Goal: Information Seeking & Learning: Learn about a topic

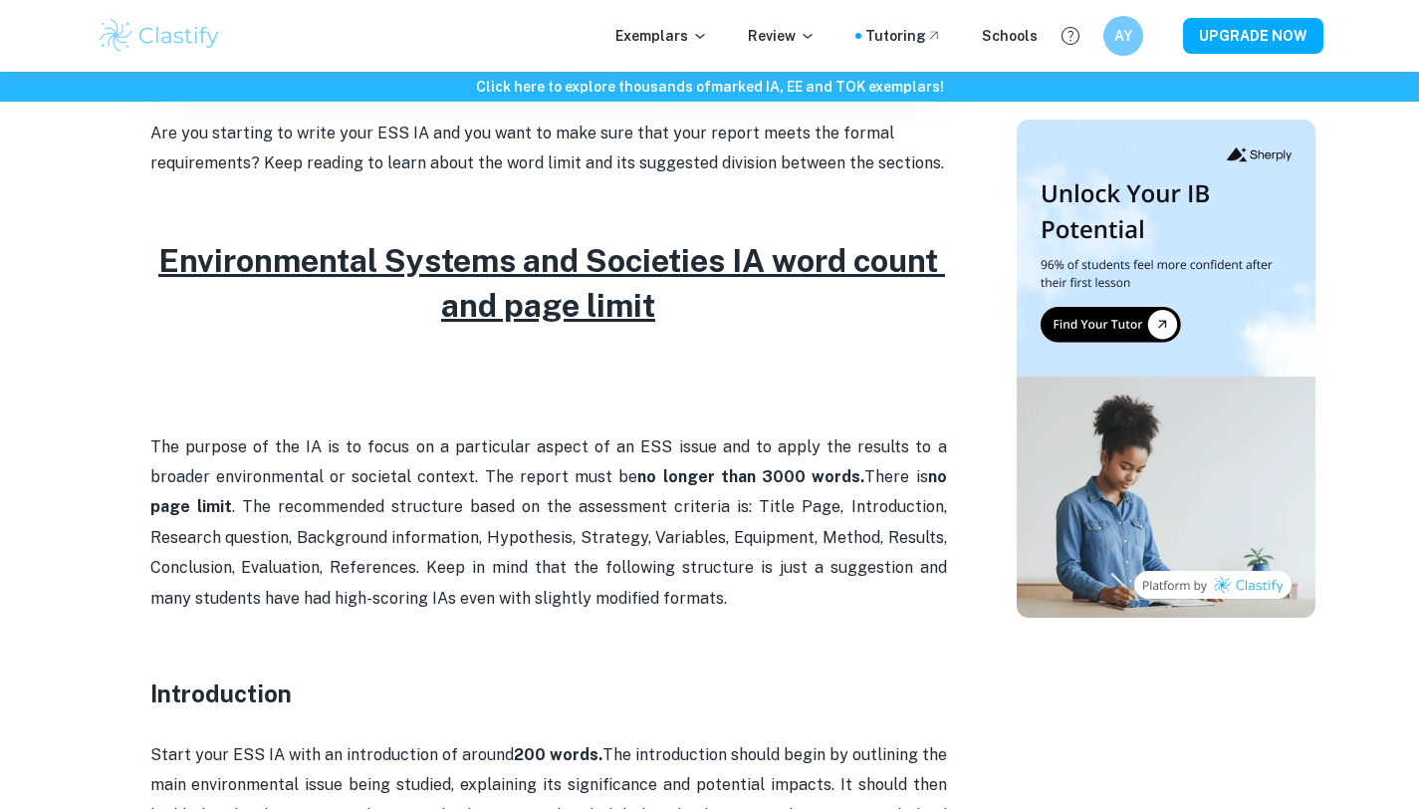
scroll to position [855, 0]
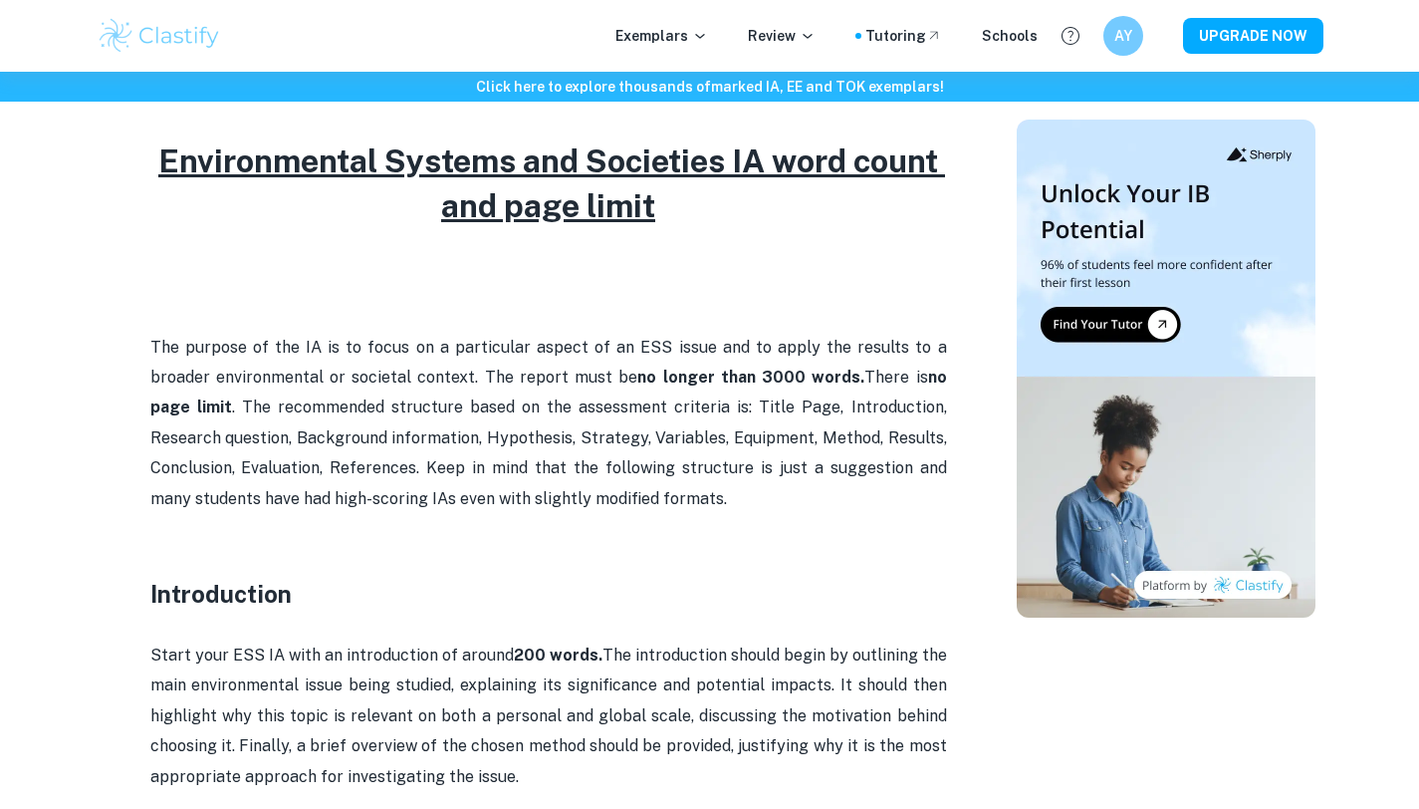
click at [637, 373] on strong "no longer than 3000 words" at bounding box center [748, 376] width 223 height 19
drag, startPoint x: 565, startPoint y: 373, endPoint x: 724, endPoint y: 372, distance: 159.3
click at [724, 372] on strong "no longer than 3000 words" at bounding box center [748, 376] width 223 height 19
copy strong "no longer than 3000 words"
click at [746, 416] on p "The purpose of the IA is to focus on a particular aspect of an ESS issue and to…" at bounding box center [548, 439] width 797 height 212
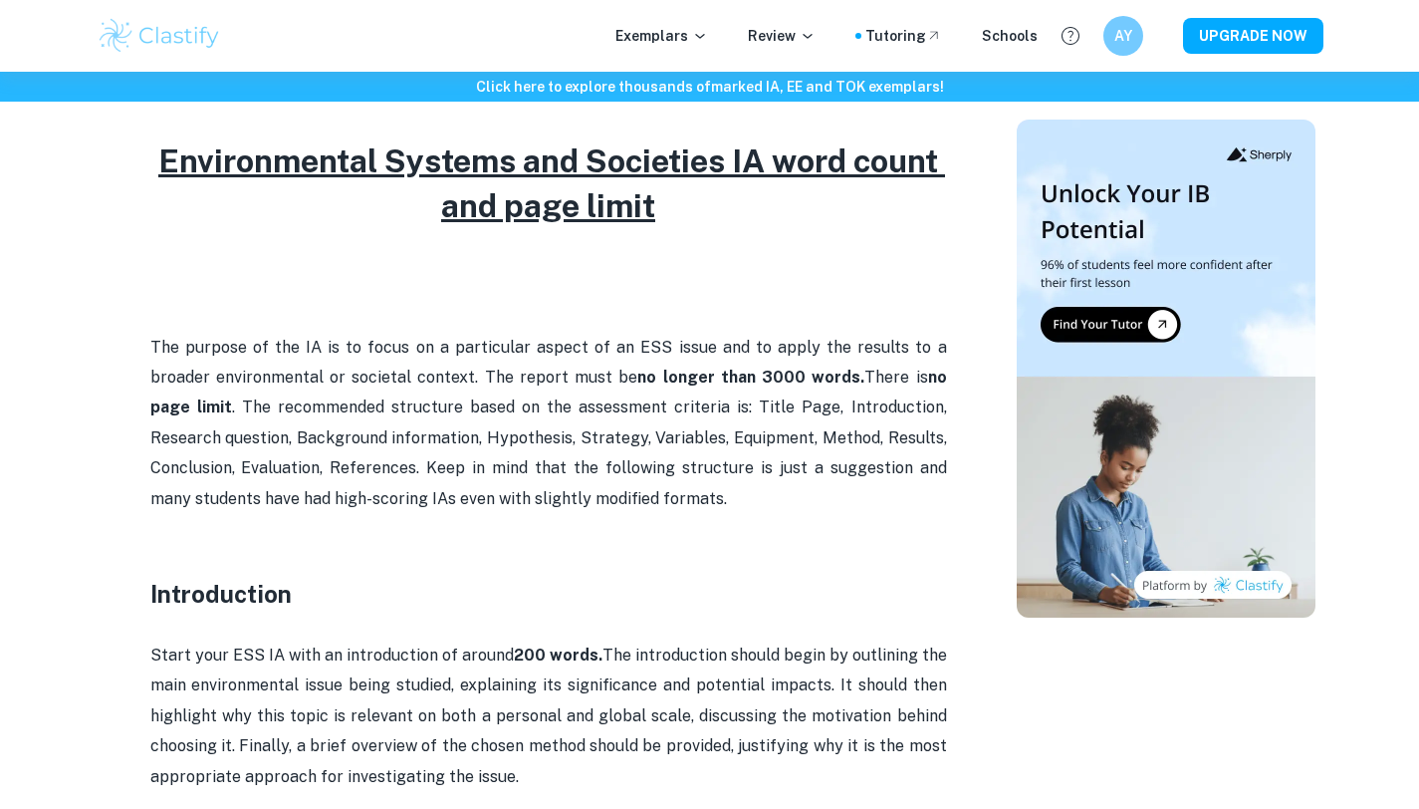
click at [765, 443] on span "There is no page limit . The recommended structure based on the assessment crit…" at bounding box center [550, 437] width 801 height 140
click at [739, 493] on p "The purpose of the IA is to focus on a particular aspect of an ESS issue and to…" at bounding box center [548, 439] width 797 height 212
click at [810, 403] on span "There is no page limit . The recommended structure based on the assessment crit…" at bounding box center [550, 437] width 801 height 140
drag, startPoint x: 810, startPoint y: 404, endPoint x: 806, endPoint y: 392, distance: 12.6
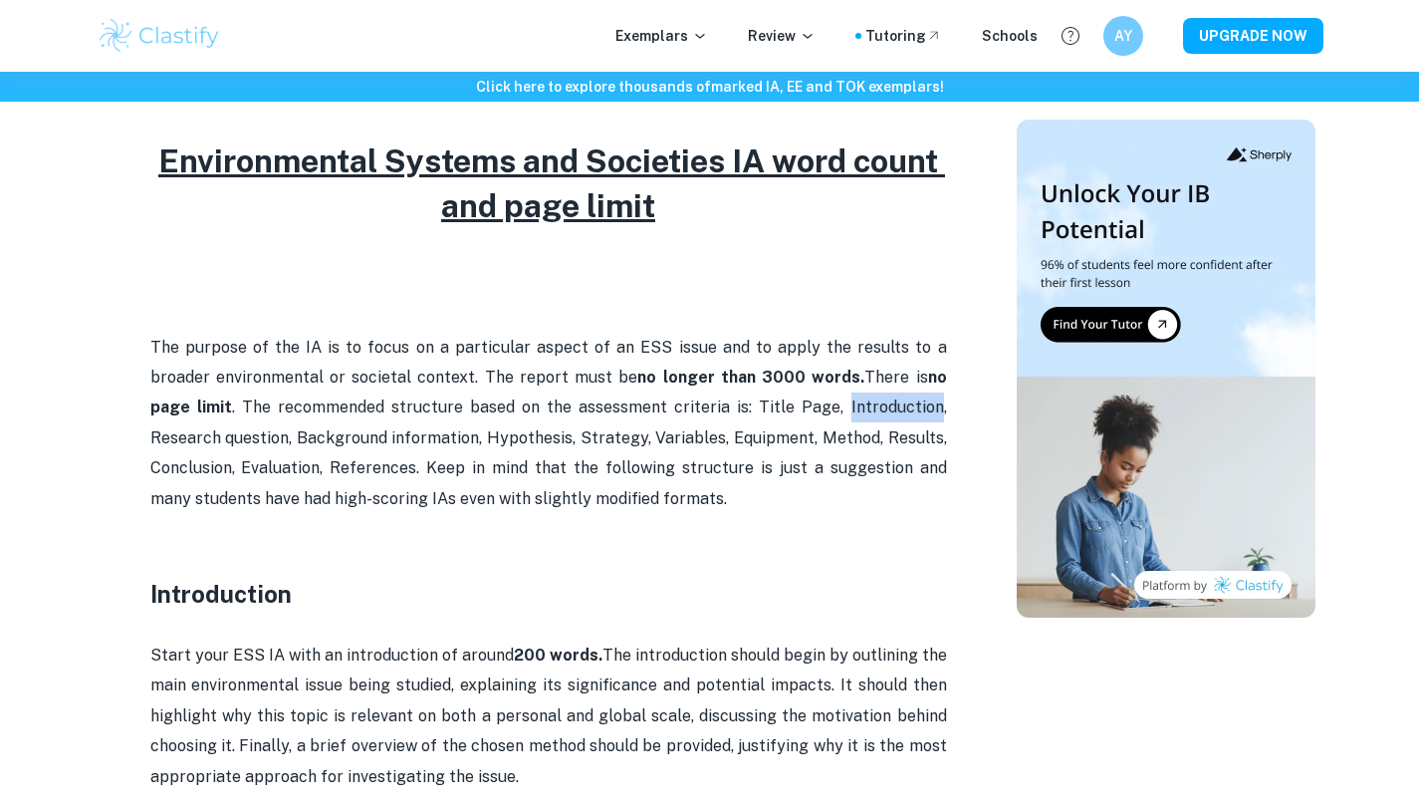
click at [841, 408] on span "There is no page limit . The recommended structure based on the assessment crit…" at bounding box center [550, 437] width 801 height 140
click at [447, 425] on p "The purpose of the IA is to focus on a particular aspect of an ESS issue and to…" at bounding box center [548, 439] width 797 height 212
click at [451, 433] on span "There is no page limit . The recommended structure based on the assessment crit…" at bounding box center [550, 437] width 801 height 140
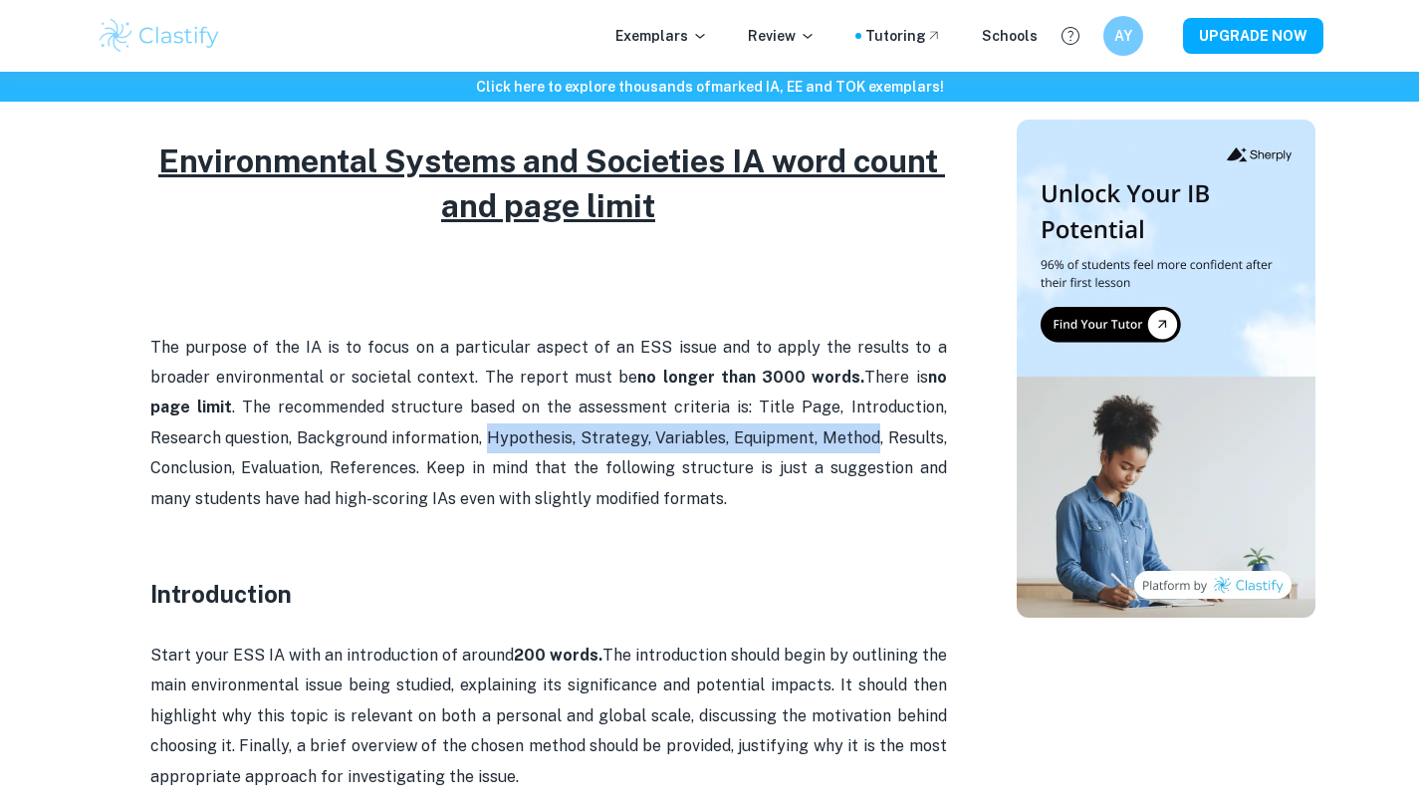
drag, startPoint x: 451, startPoint y: 433, endPoint x: 746, endPoint y: 431, distance: 294.8
click at [746, 431] on span "There is no page limit . The recommended structure based on the assessment crit…" at bounding box center [550, 437] width 801 height 140
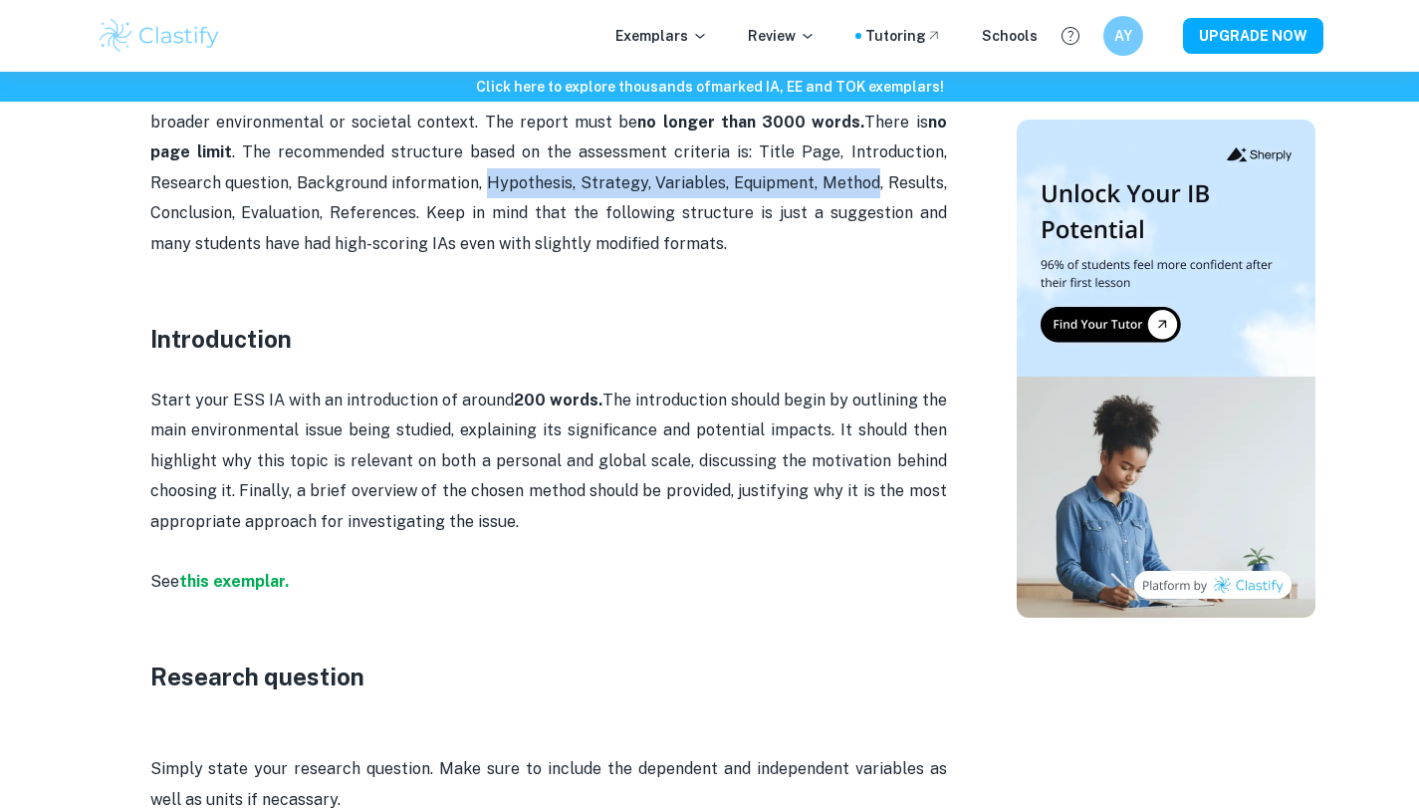
scroll to position [1167, 0]
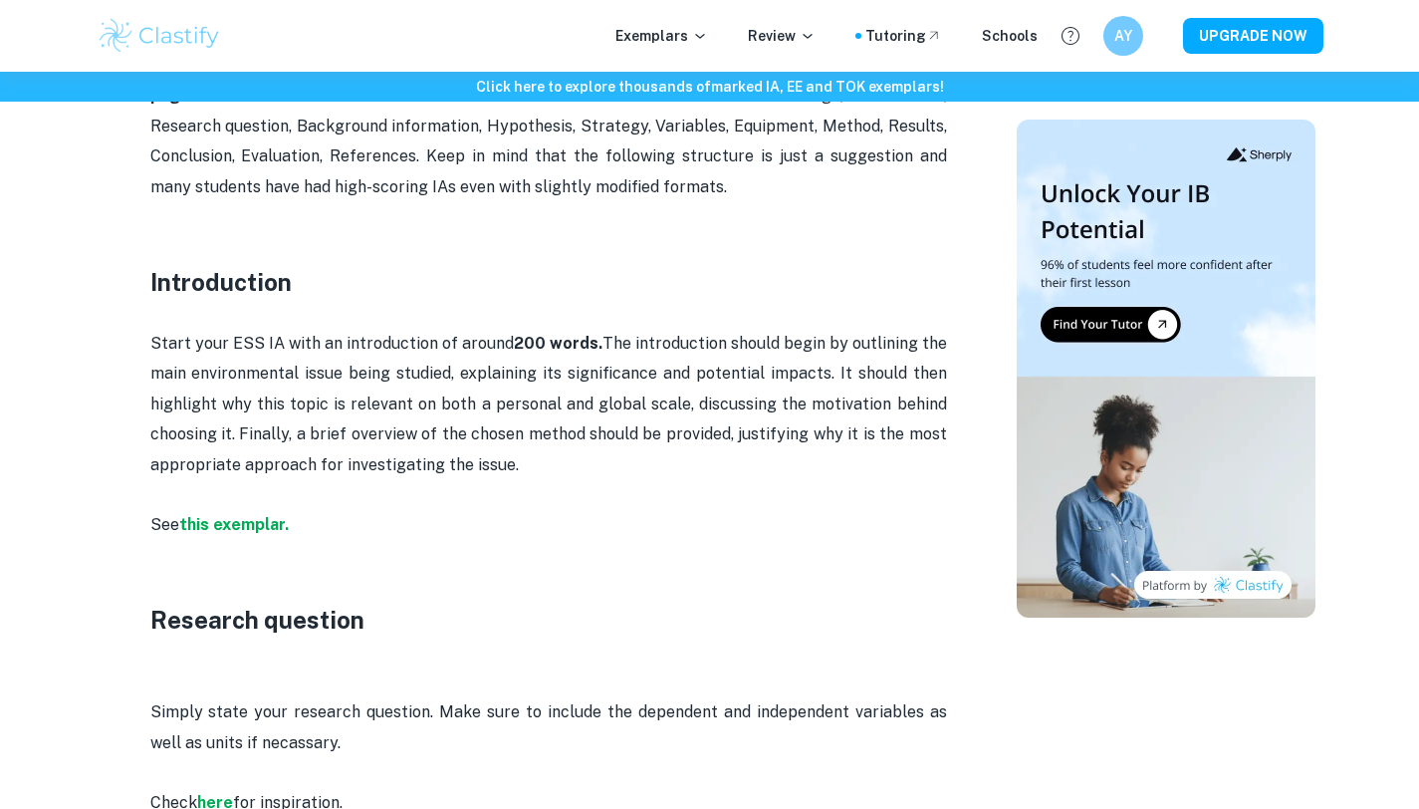
click at [814, 186] on p "The purpose of the IA is to focus on a particular aspect of an ESS issue and to…" at bounding box center [548, 127] width 797 height 212
click at [554, 346] on strong "200 words." at bounding box center [558, 343] width 89 height 19
click at [554, 347] on strong "200 words." at bounding box center [558, 343] width 89 height 19
click at [838, 329] on p "Start your ESS IA with an introduction of around 200 words. The introduction sh…" at bounding box center [548, 419] width 797 height 181
click at [246, 521] on strong "this exemplar." at bounding box center [234, 524] width 110 height 19
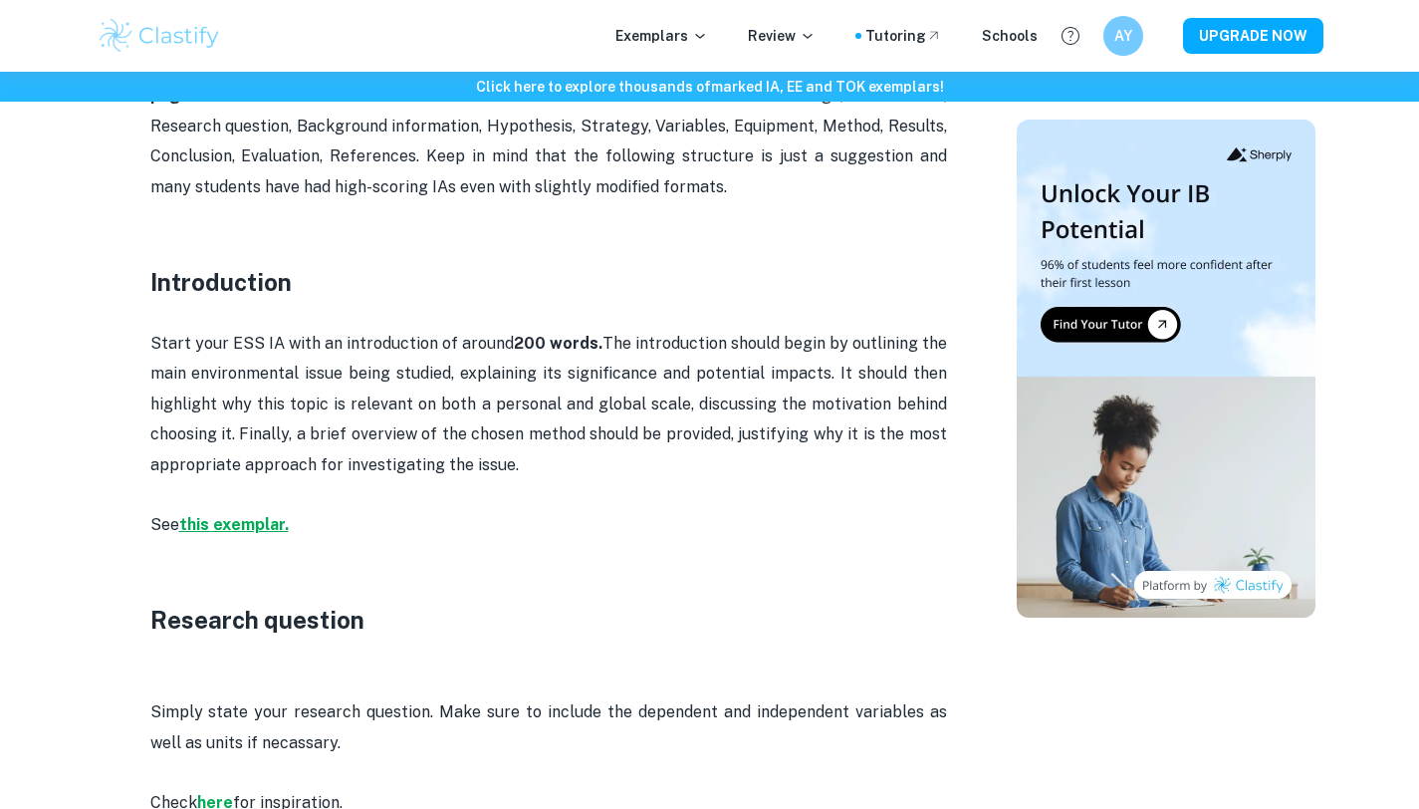
click at [257, 524] on strong "this exemplar." at bounding box center [234, 524] width 110 height 19
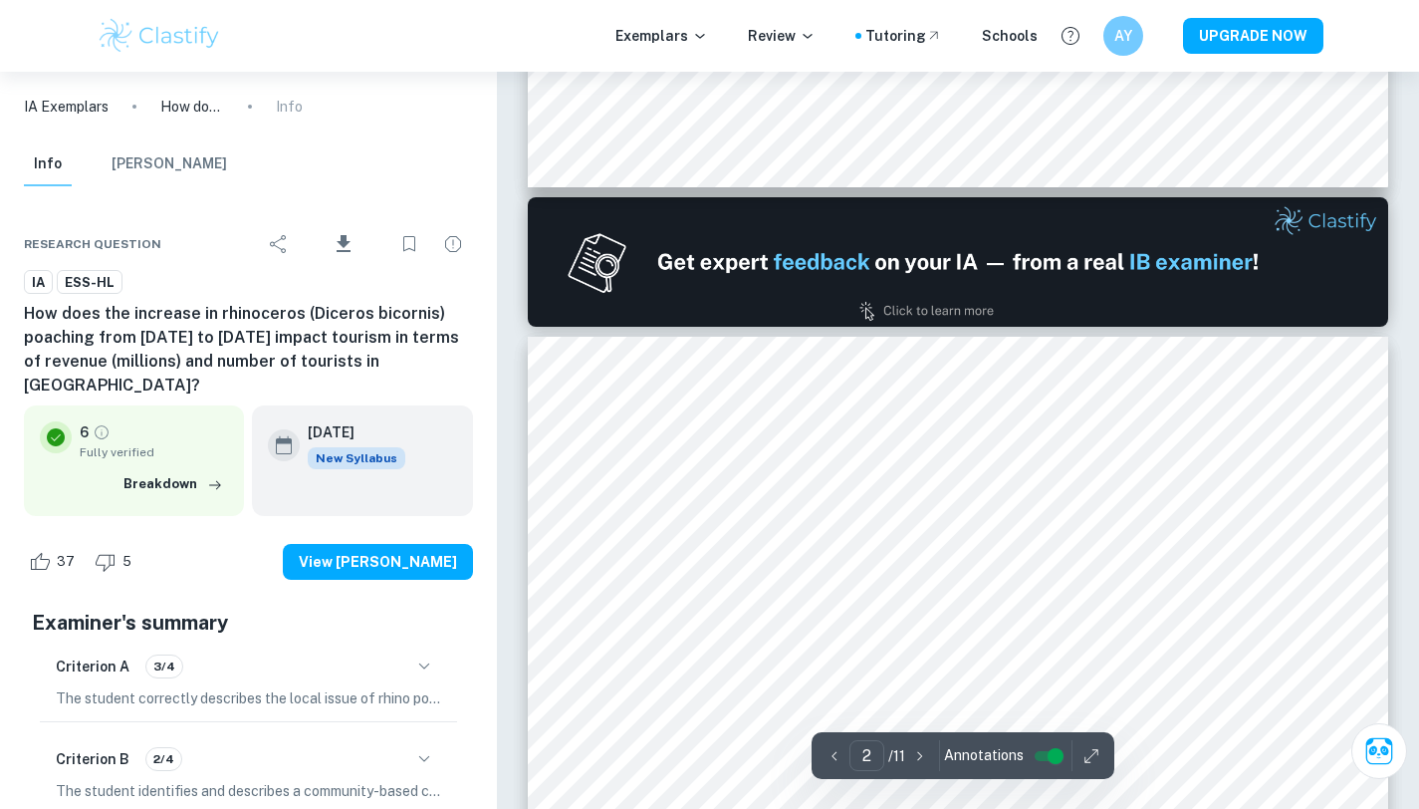
scroll to position [1320, 0]
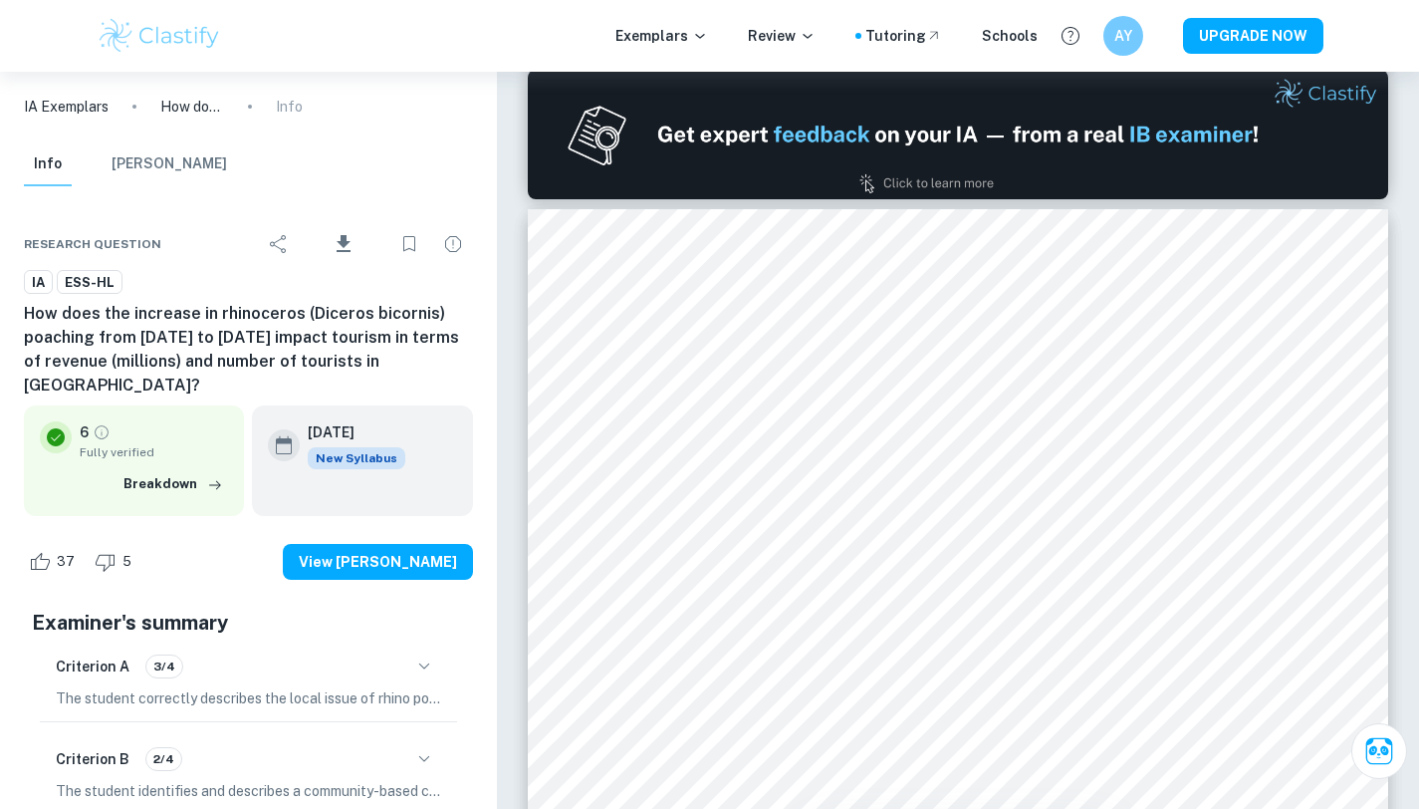
type input "1"
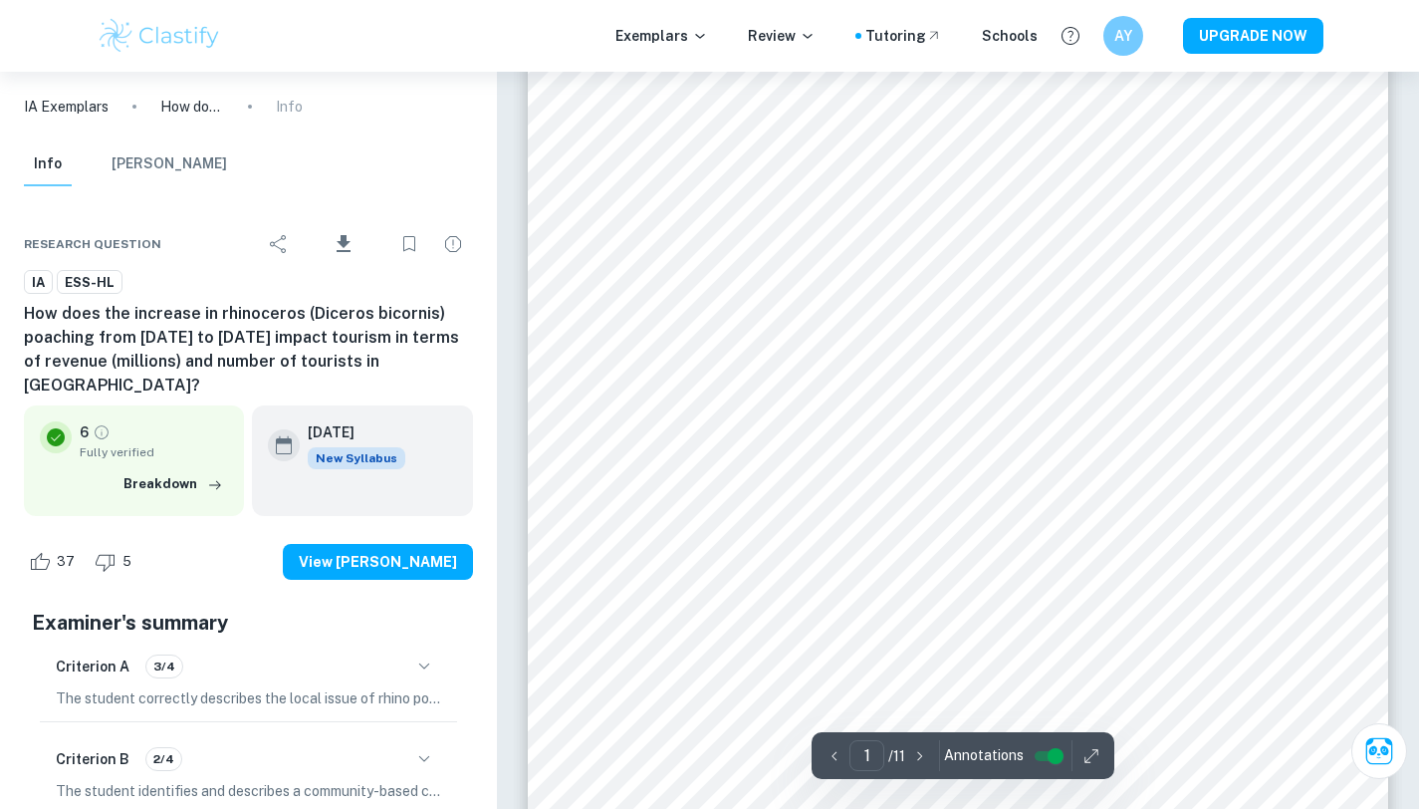
scroll to position [0, 0]
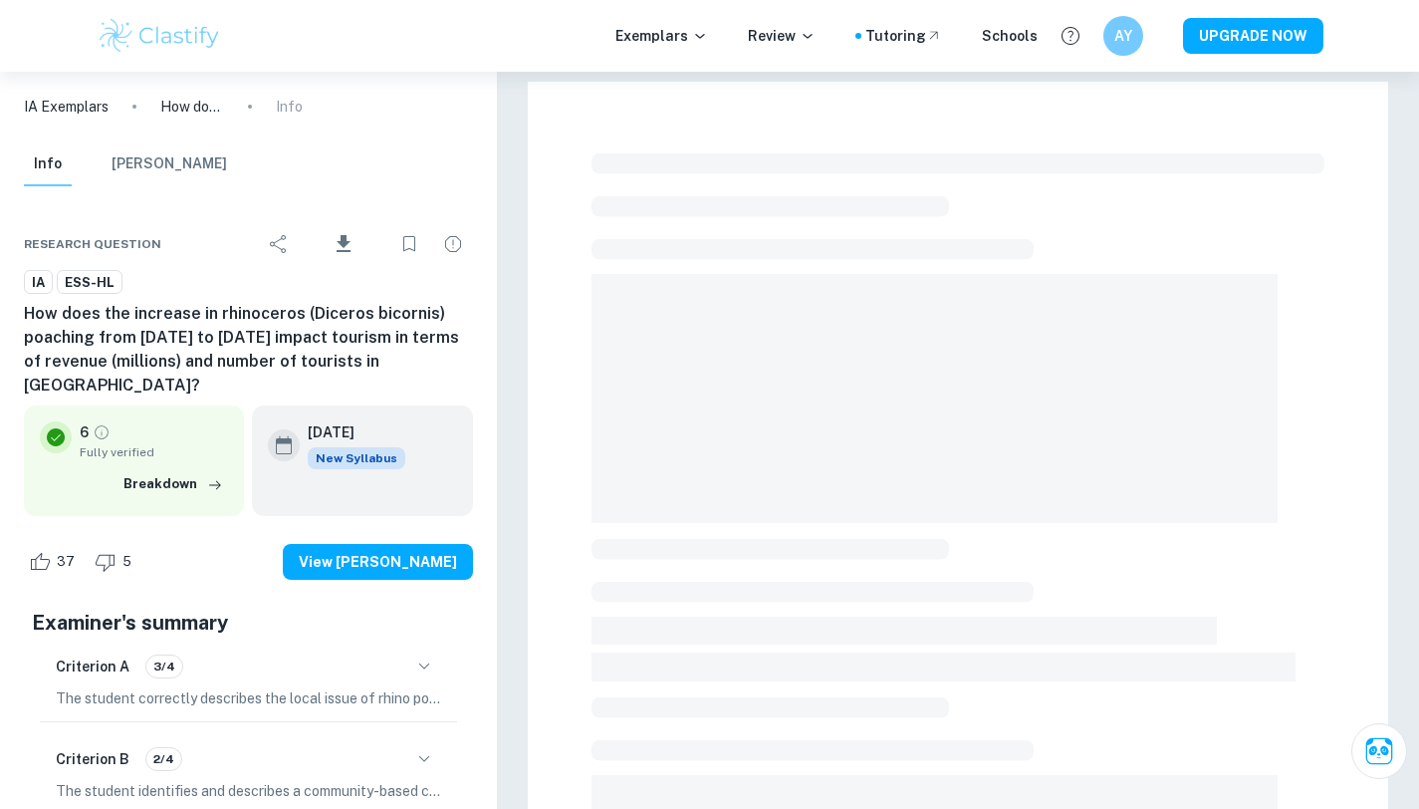
checkbox input "true"
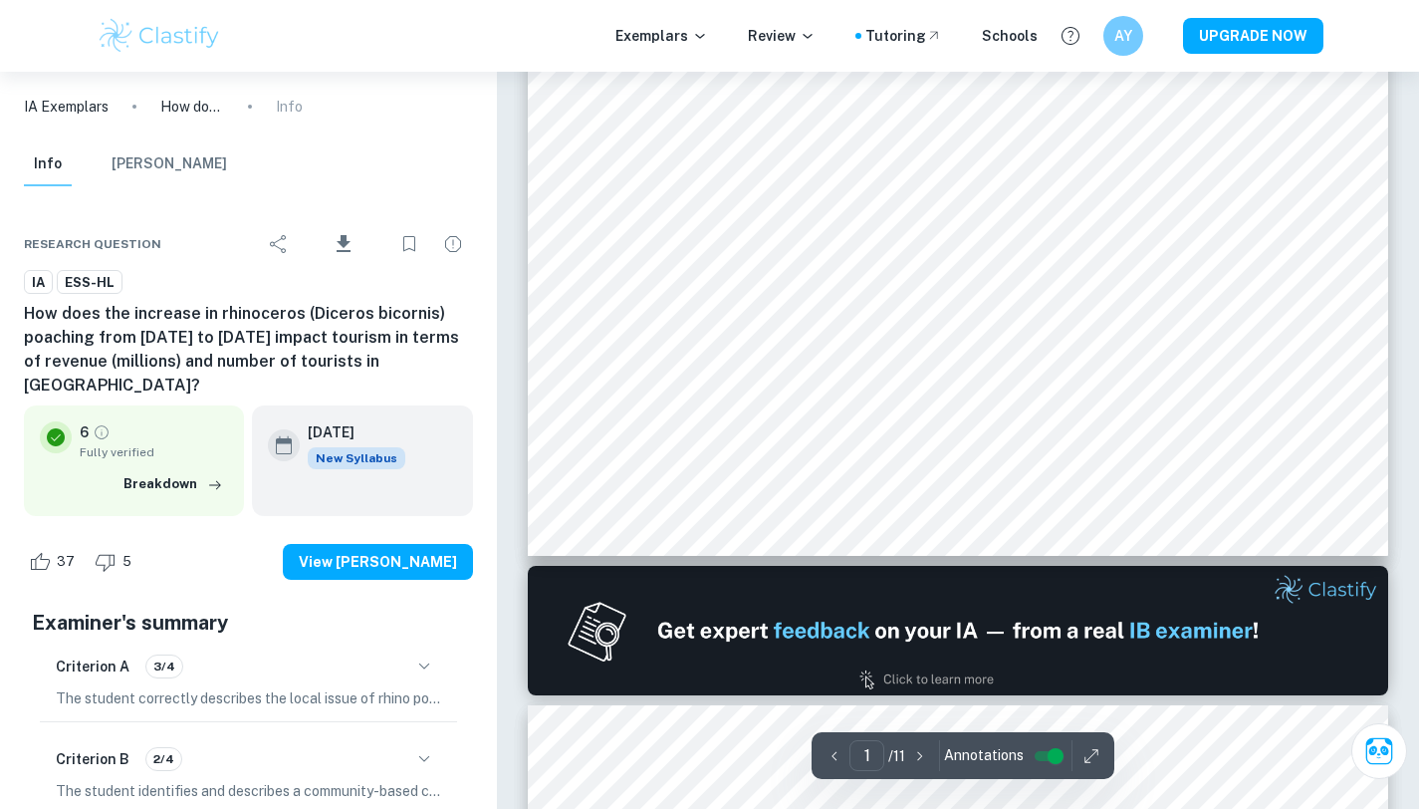
scroll to position [650, 0]
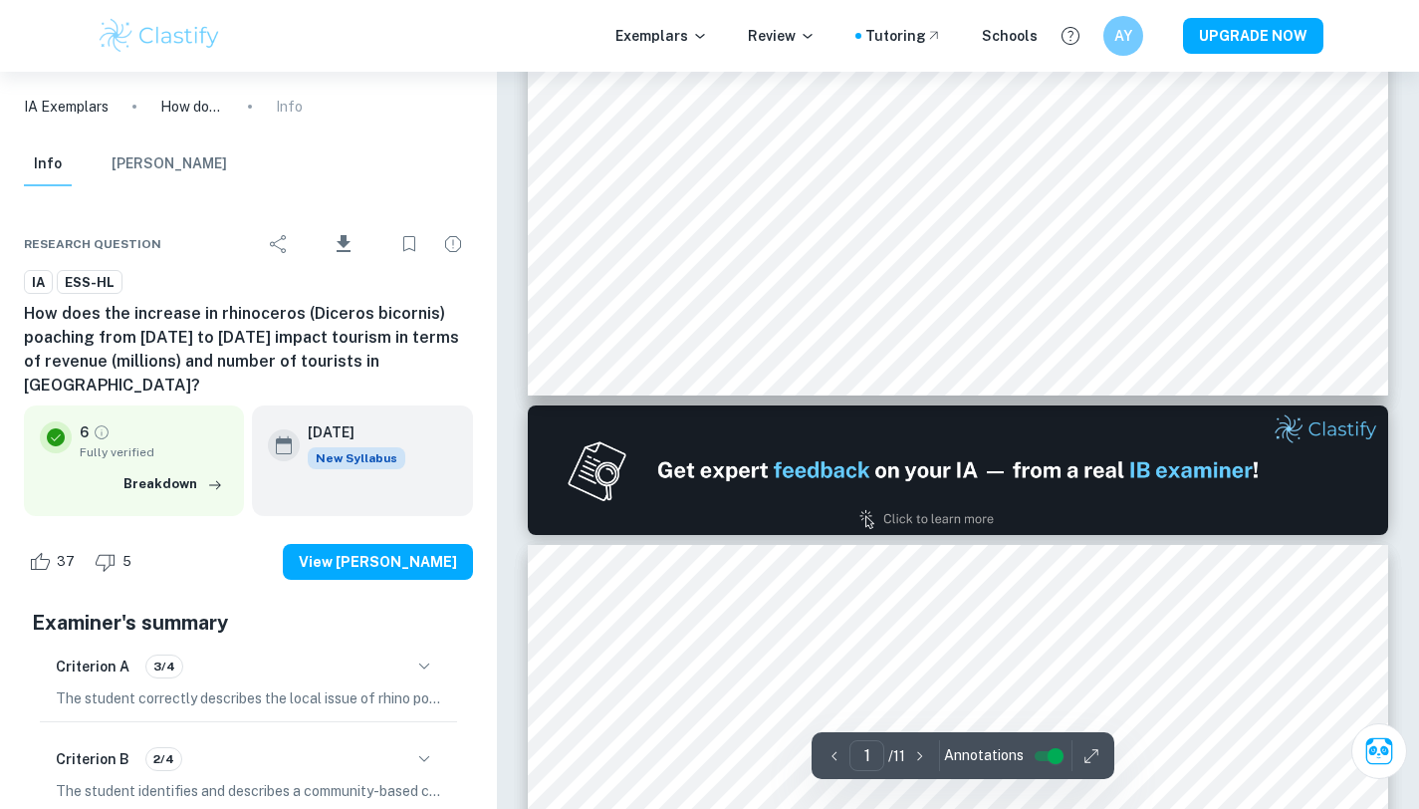
type input "2"
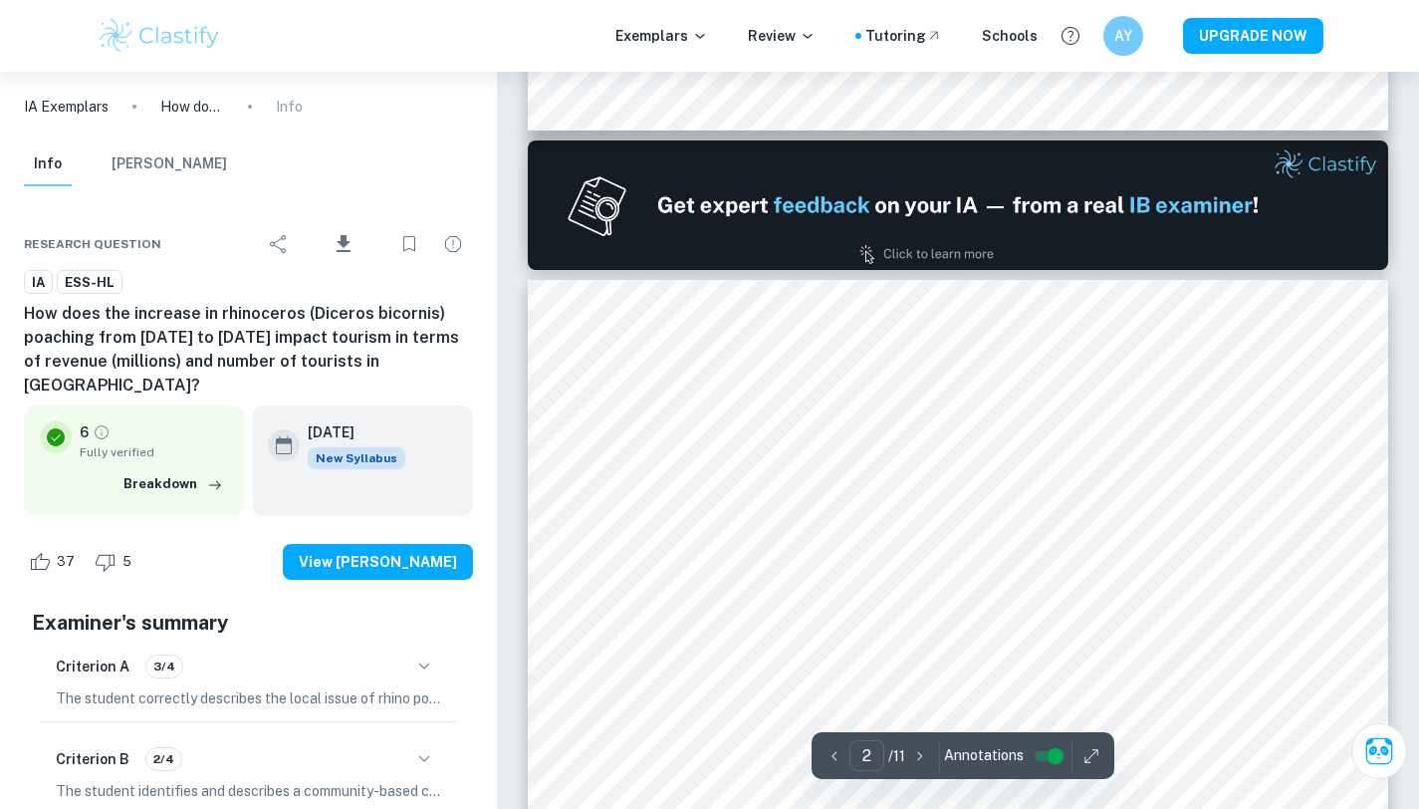
scroll to position [1235, 0]
